Goal: Task Accomplishment & Management: Manage account settings

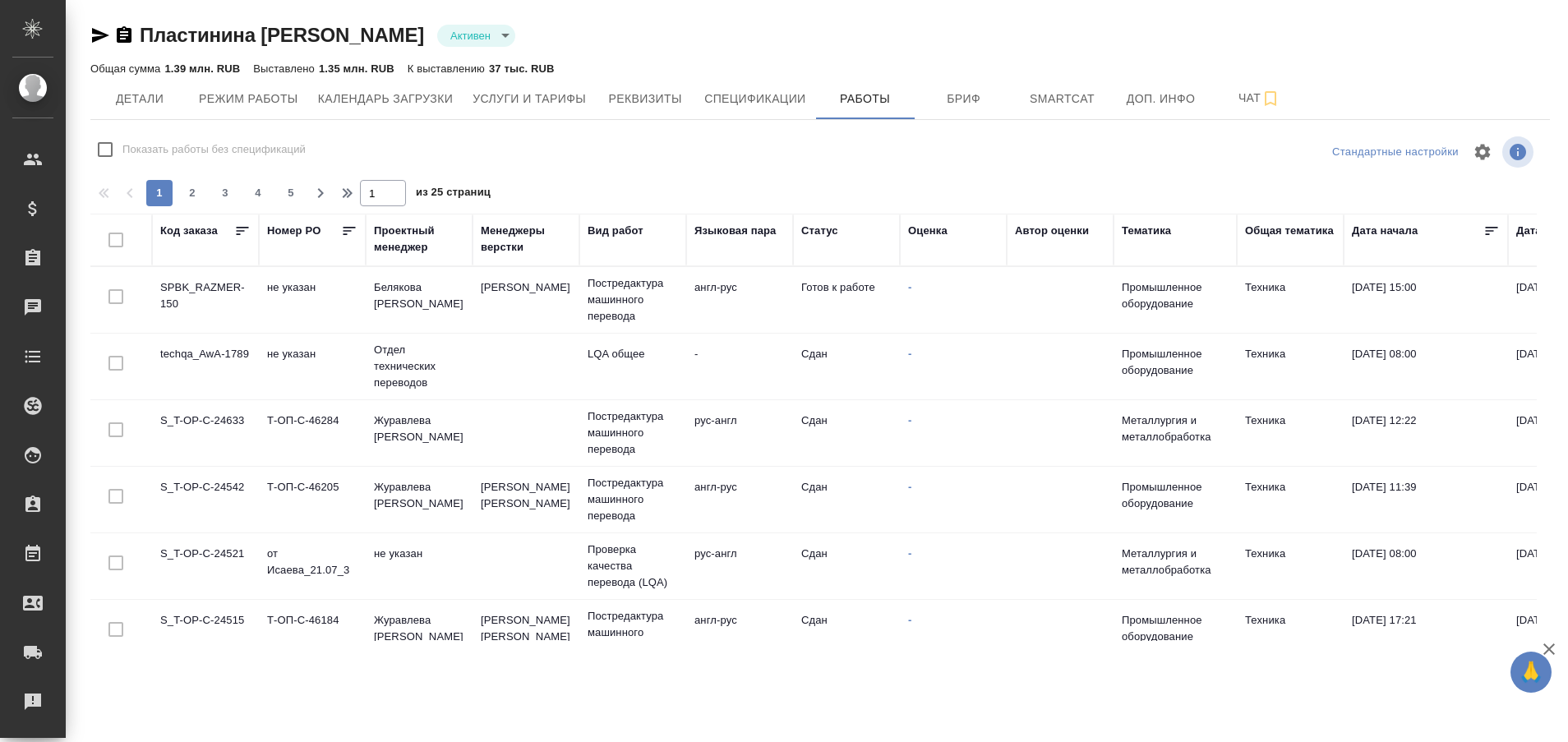
click at [210, 289] on td "SPBK_RAZMER-150" at bounding box center [206, 299] width 107 height 57
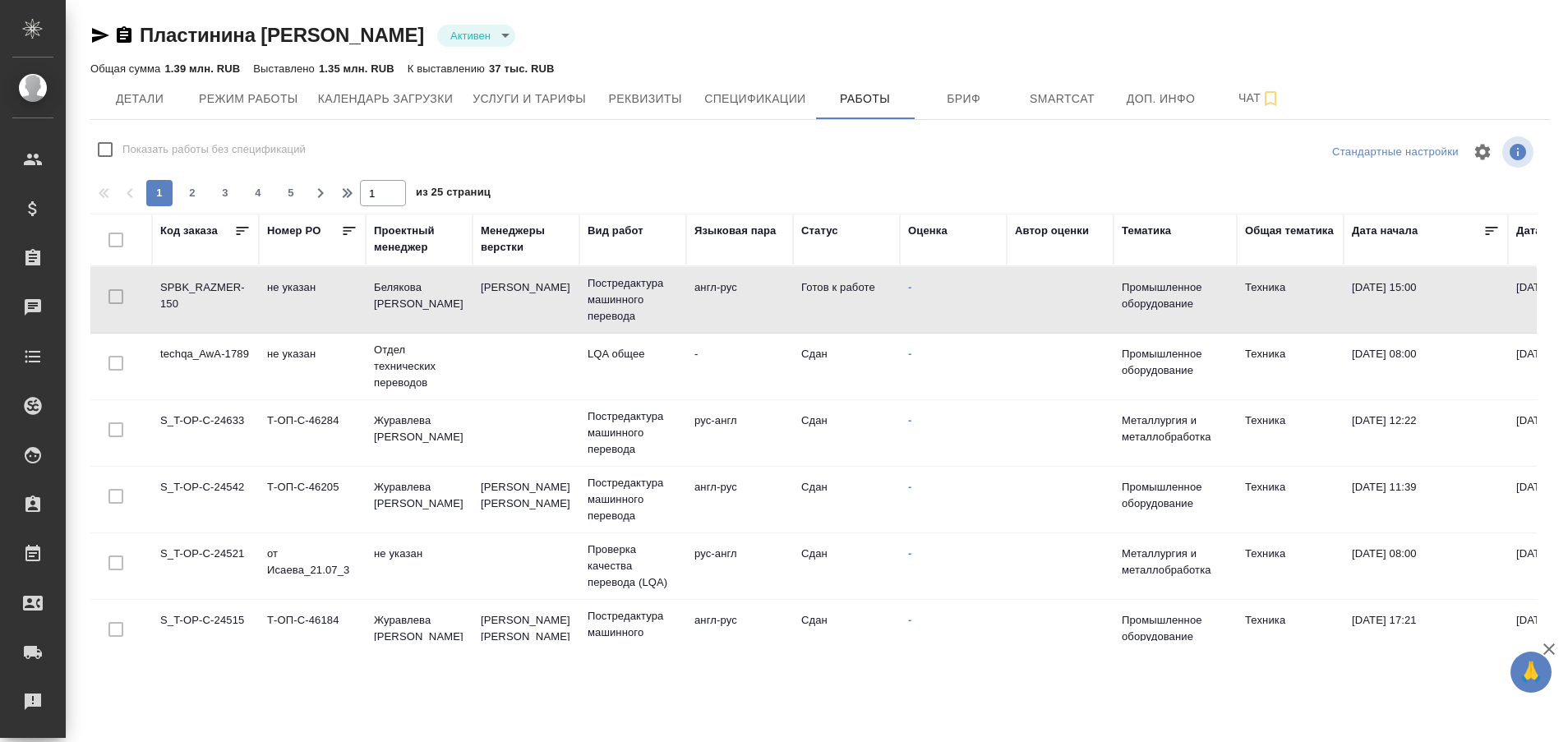
click at [210, 289] on td "SPBK_RAZMER-150" at bounding box center [206, 299] width 107 height 57
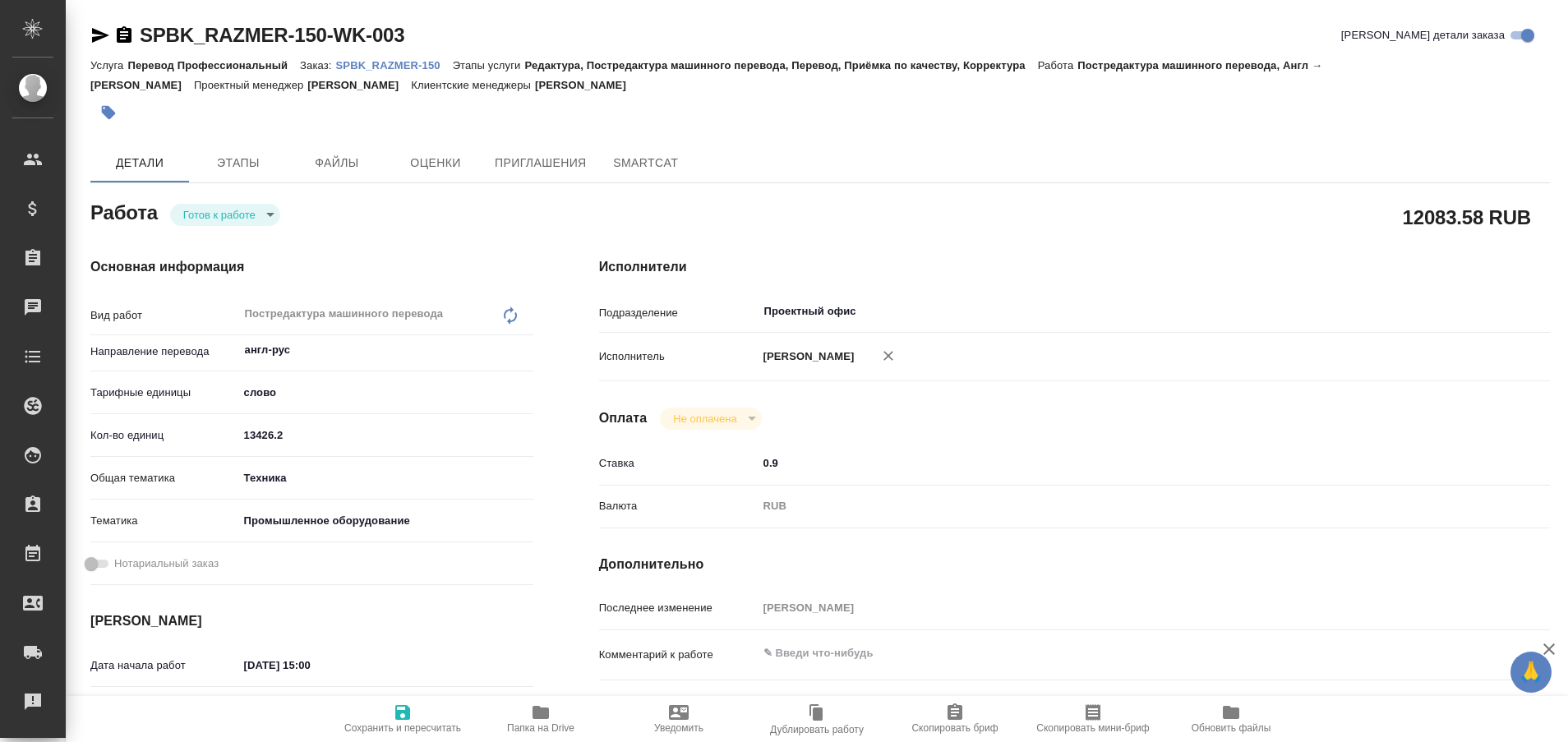
type textarea "x"
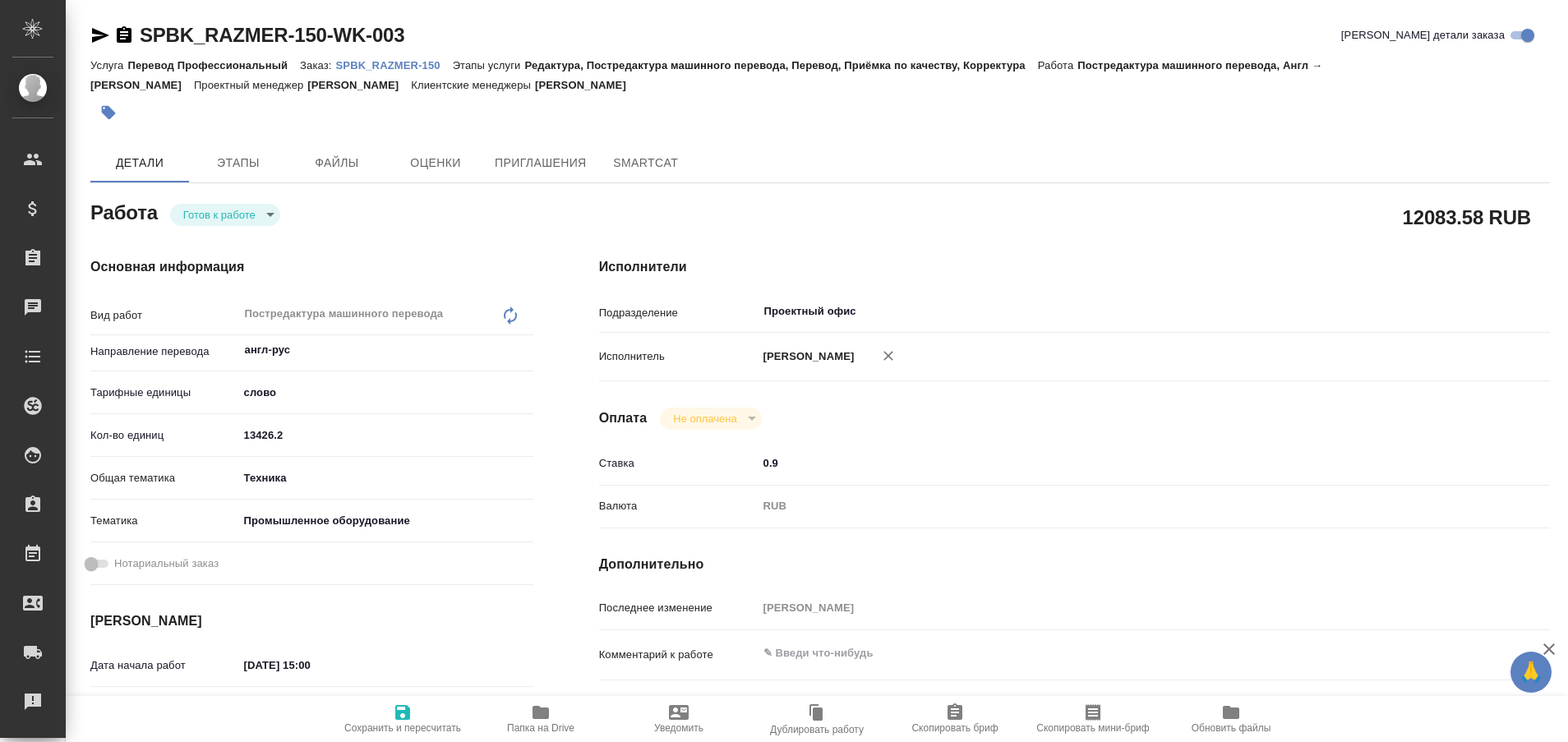
type textarea "x"
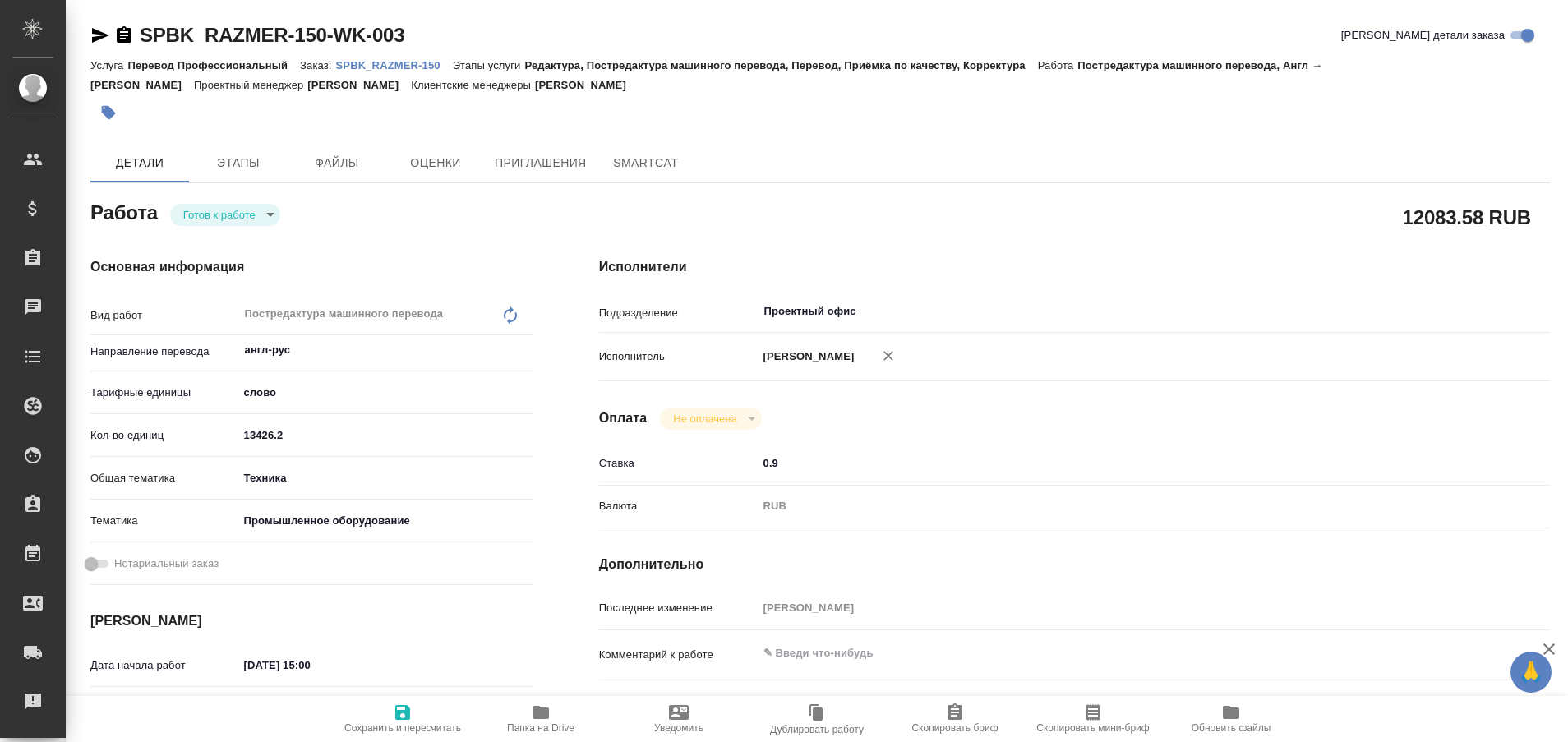
click at [378, 64] on p "SPBK_RAZMER-150" at bounding box center [394, 65] width 117 height 13
type textarea "x"
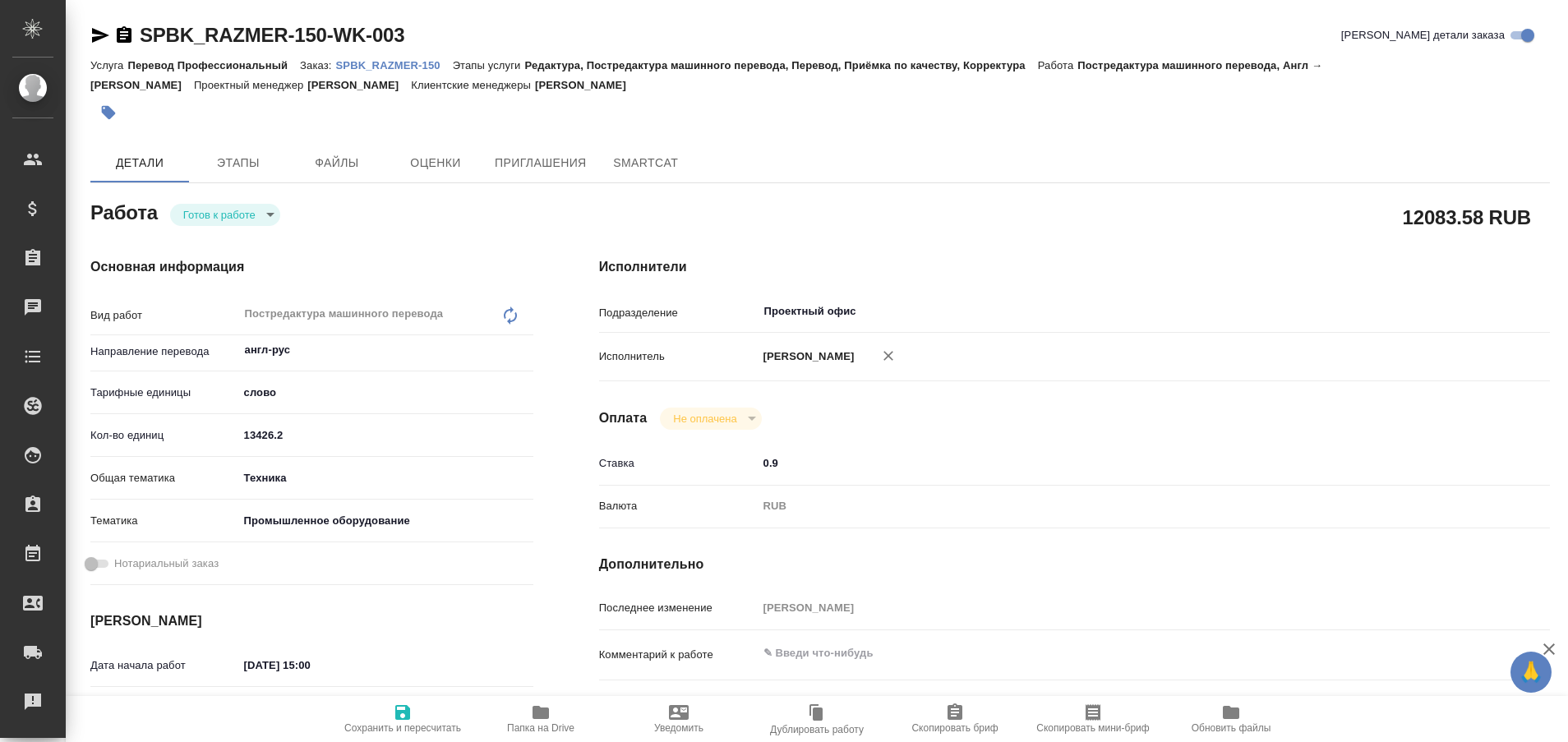
type textarea "x"
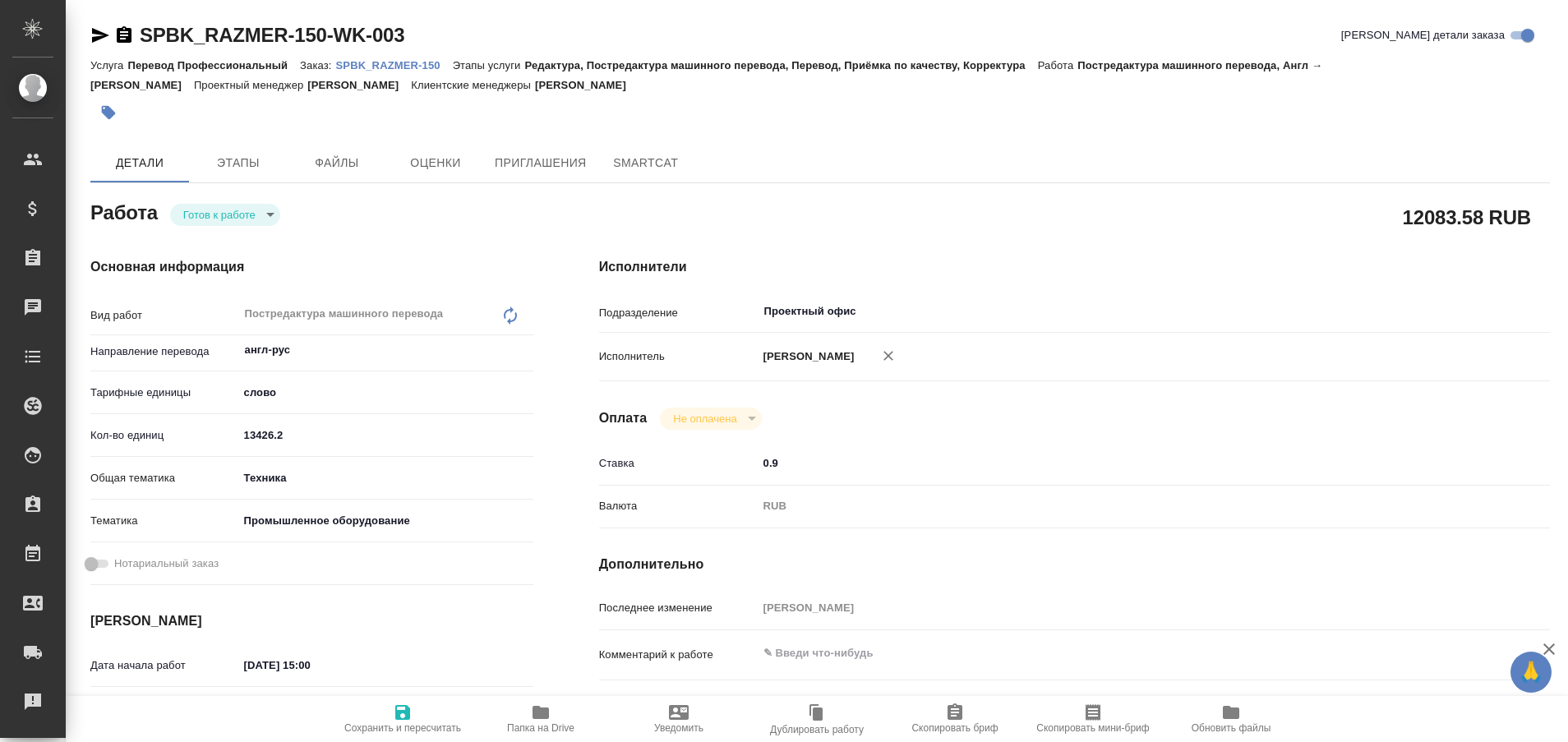
type textarea "x"
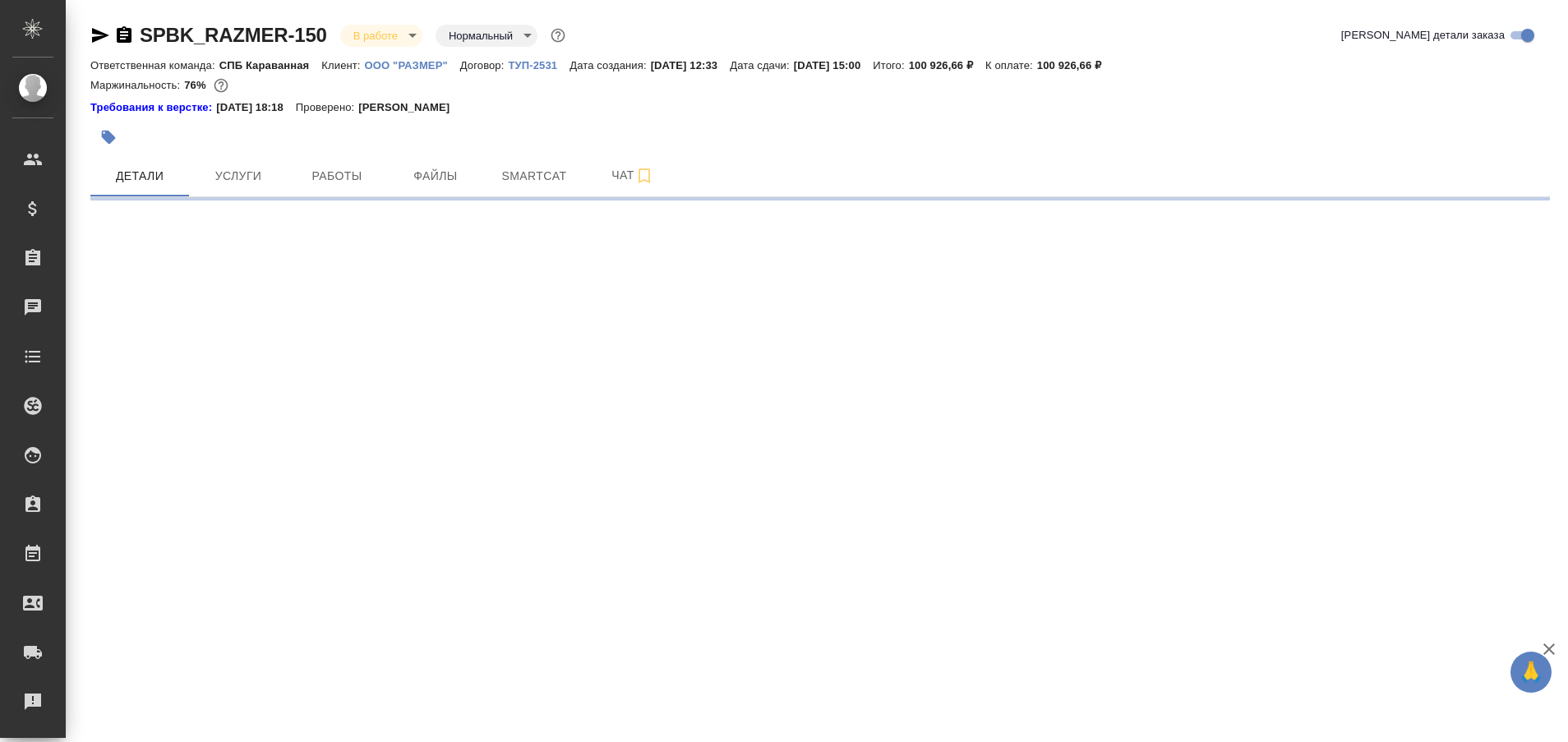
select select "RU"
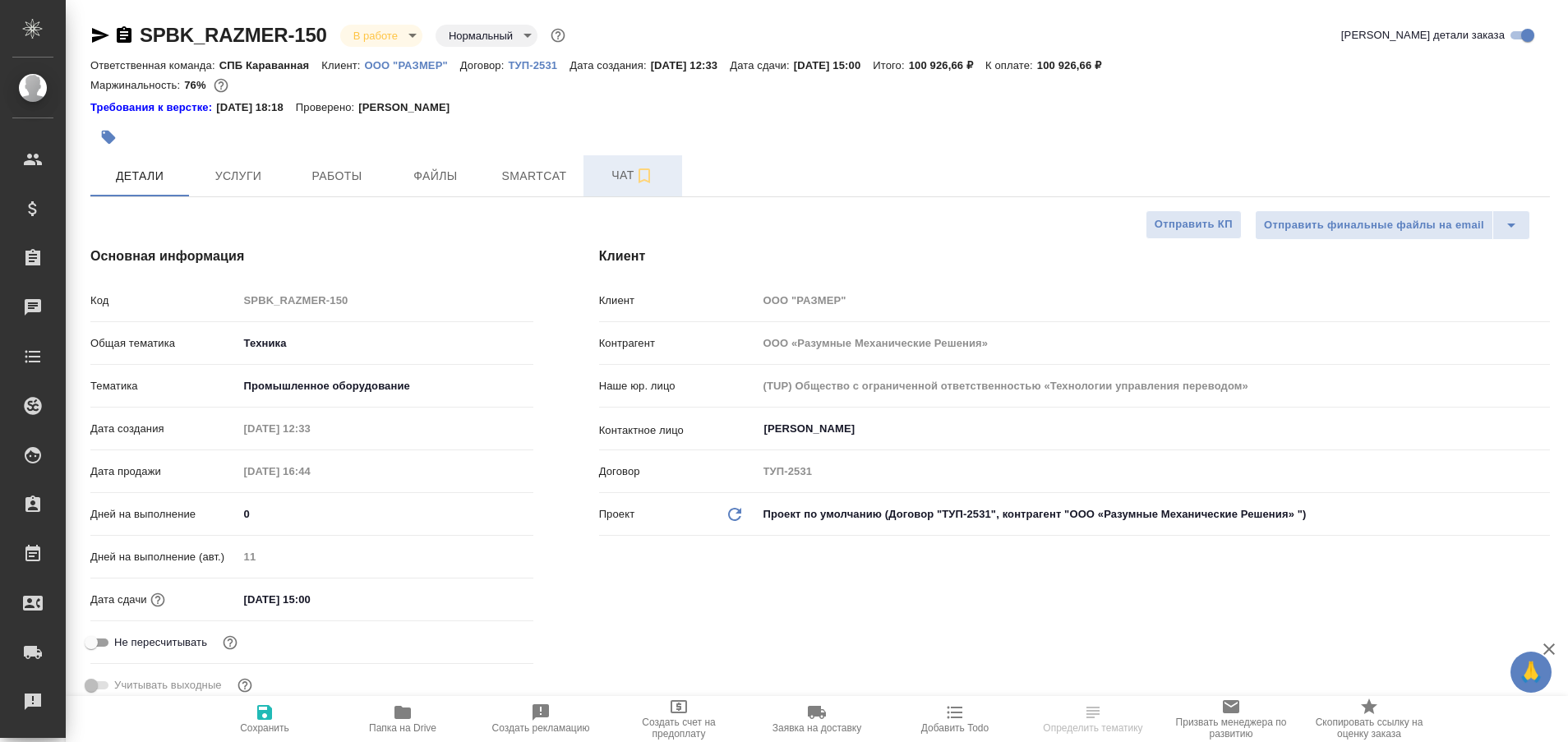
type textarea "x"
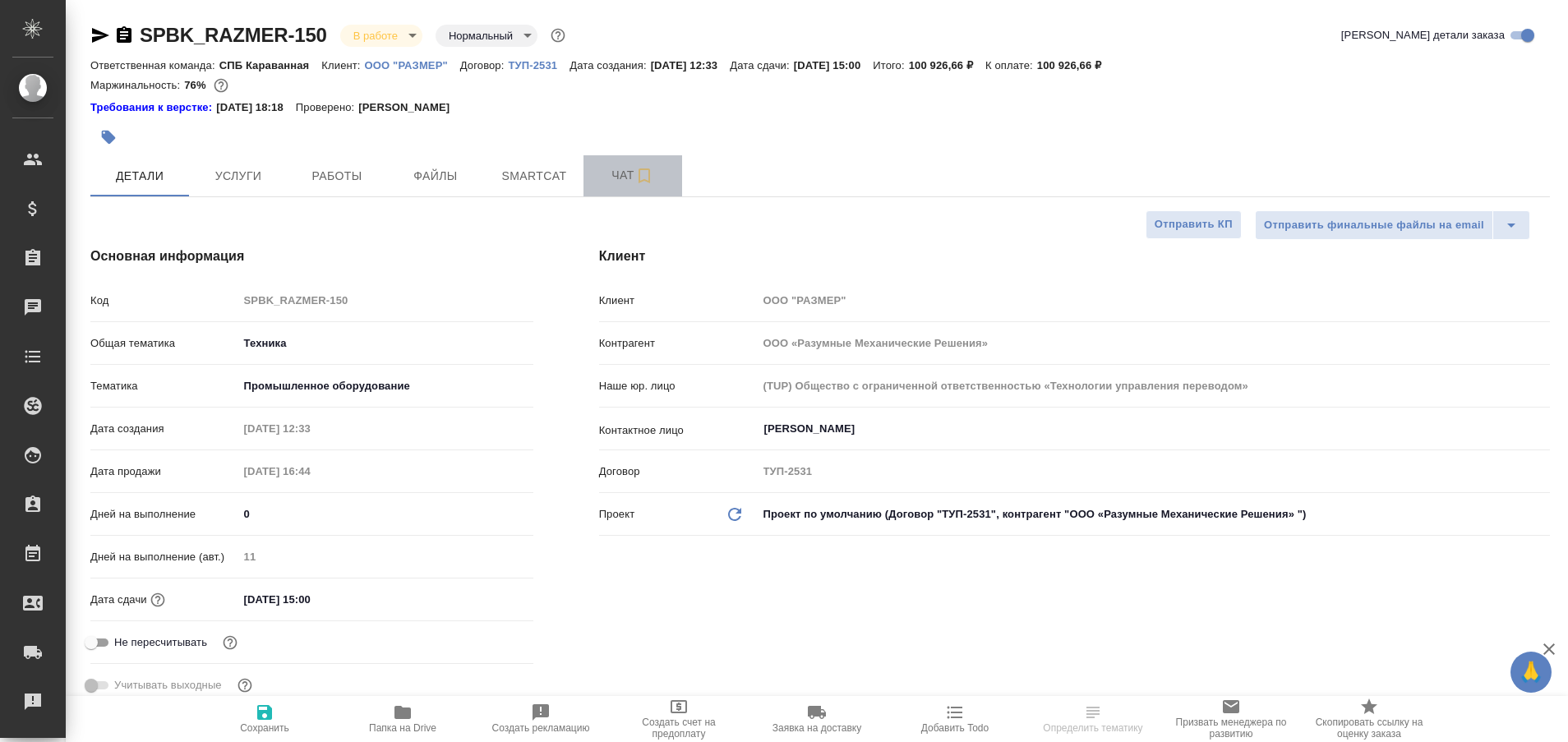
type textarea "x"
click at [612, 171] on span "Чат" at bounding box center [632, 175] width 79 height 21
type input "[PERSON_NAME]"
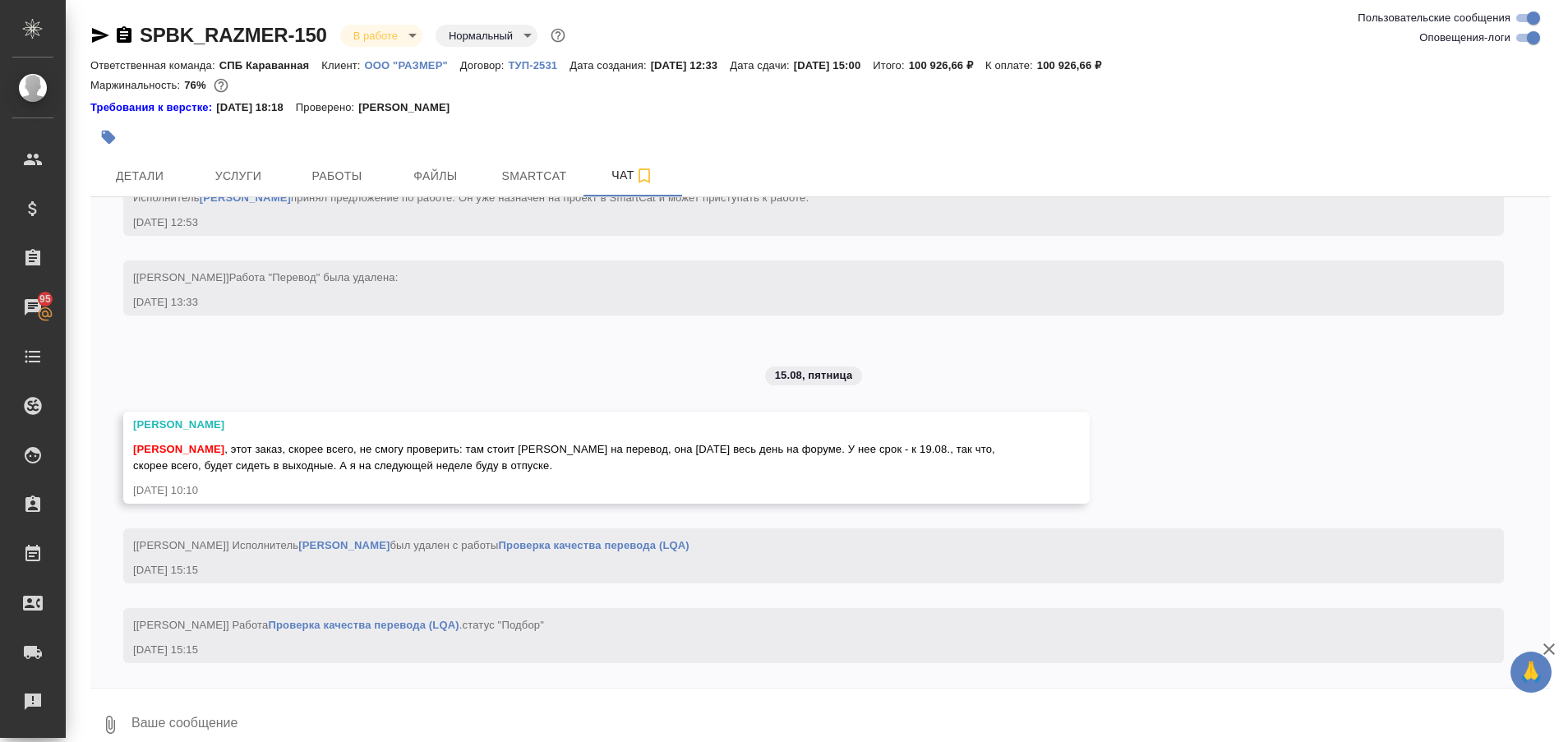
scroll to position [19285, 0]
click at [33, 707] on div "Рекламации" at bounding box center [12, 701] width 41 height 24
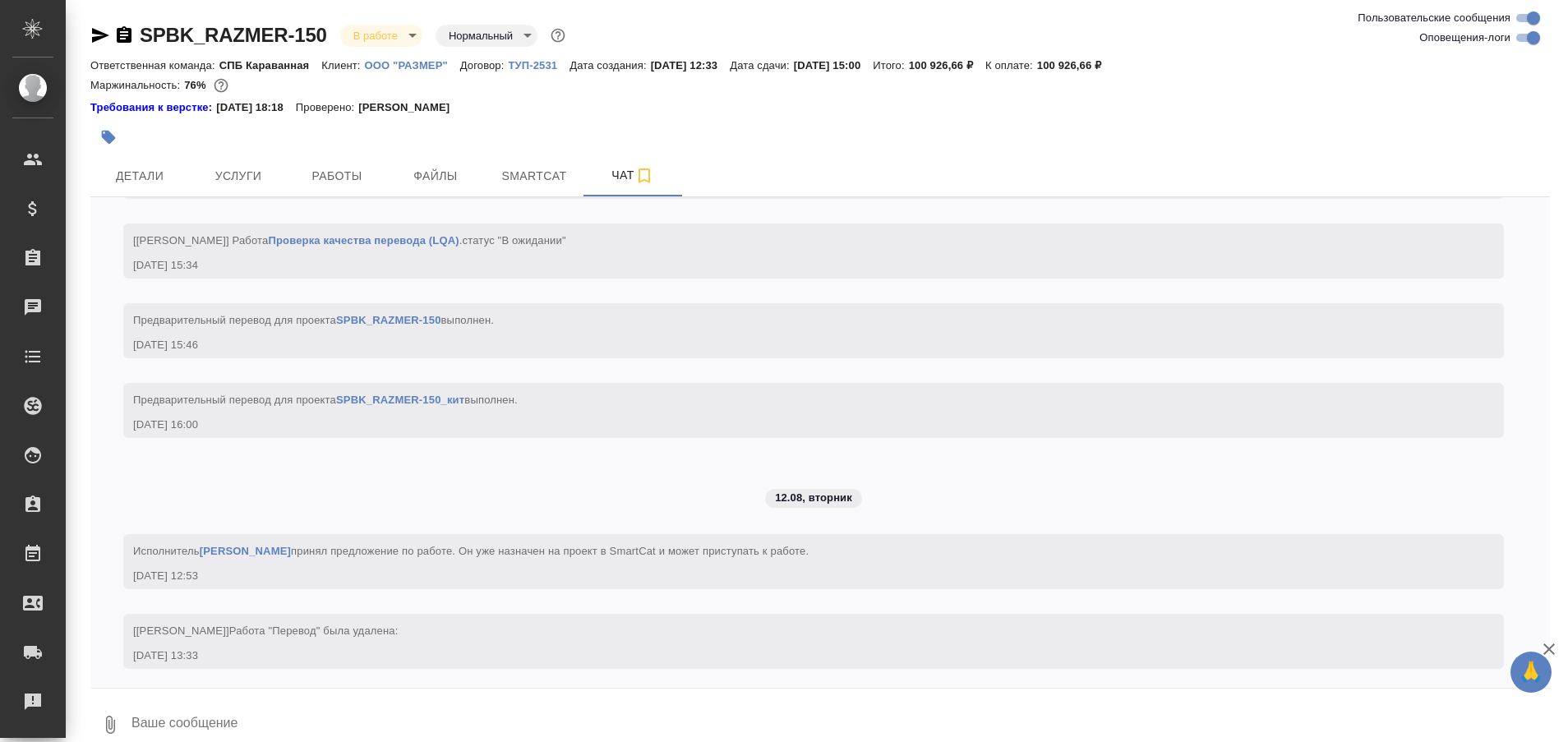
scroll to position [19285, 0]
